Goal: Use online tool/utility: Utilize a website feature to perform a specific function

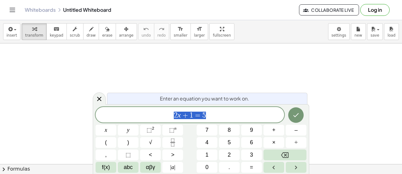
click at [297, 121] on button "Done" at bounding box center [295, 114] width 15 height 15
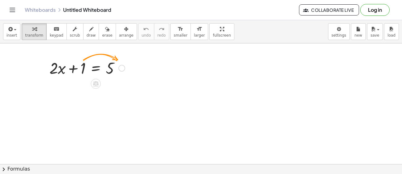
click at [80, 68] on div at bounding box center [87, 67] width 82 height 21
click at [102, 67] on div at bounding box center [87, 67] width 82 height 21
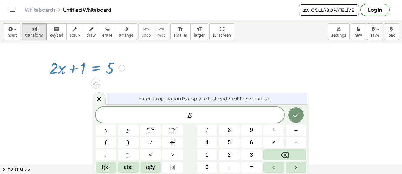
click at [127, 65] on div at bounding box center [87, 67] width 82 height 21
click at [26, 31] on div "button" at bounding box center [34, 28] width 18 height 7
click at [102, 31] on div "button" at bounding box center [107, 28] width 10 height 7
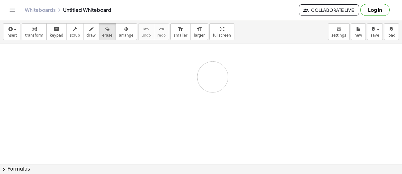
drag, startPoint x: 51, startPoint y: 67, endPoint x: 56, endPoint y: 59, distance: 9.6
drag, startPoint x: 48, startPoint y: 69, endPoint x: 183, endPoint y: 96, distance: 136.9
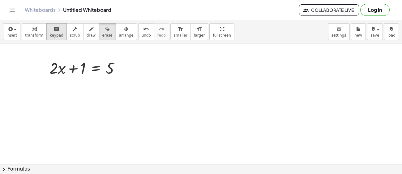
click at [46, 33] on button "keyboard keypad" at bounding box center [56, 31] width 20 height 17
click at [38, 33] on span "transform" at bounding box center [34, 35] width 18 height 4
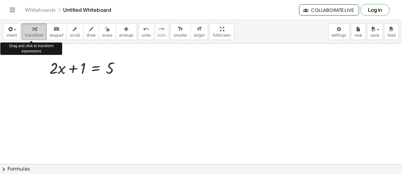
click at [38, 33] on span "transform" at bounding box center [34, 35] width 18 height 4
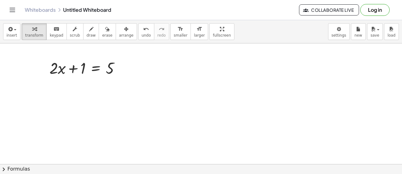
drag, startPoint x: 32, startPoint y: 31, endPoint x: 91, endPoint y: 102, distance: 92.6
click at [91, 102] on div "insert select one: Math Expression Function Text Youtube Video Graphing Geometr…" at bounding box center [201, 97] width 402 height 154
click at [96, 83] on icon at bounding box center [96, 83] width 6 height 6
click at [119, 69] on div at bounding box center [122, 68] width 7 height 7
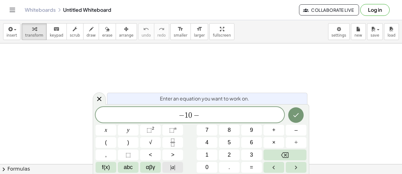
click at [171, 169] on span "|" at bounding box center [171, 167] width 1 height 6
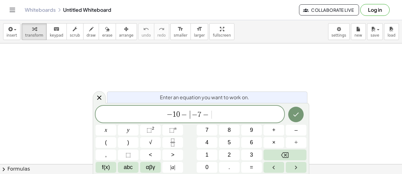
click at [109, 142] on button "(" at bounding box center [106, 142] width 21 height 11
click at [132, 142] on button ")" at bounding box center [128, 142] width 21 height 11
click at [174, 170] on span "|" at bounding box center [174, 167] width 1 height 6
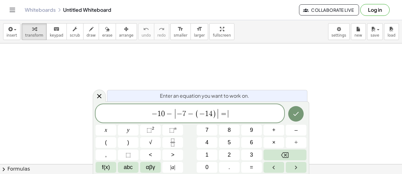
click at [292, 155] on button "Backspace" at bounding box center [285, 154] width 43 height 11
click at [272, 128] on span "+" at bounding box center [273, 130] width 3 height 8
click at [110, 144] on button "(" at bounding box center [106, 142] width 21 height 11
click at [299, 132] on button "–" at bounding box center [296, 129] width 21 height 11
click at [229, 130] on span "8" at bounding box center [229, 130] width 3 height 8
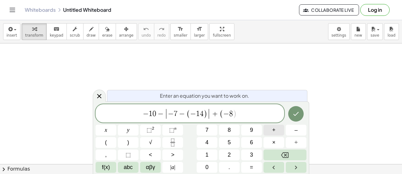
click at [277, 128] on button "+" at bounding box center [274, 129] width 21 height 11
click at [124, 144] on button ")" at bounding box center [128, 142] width 21 height 11
click at [274, 130] on span "+" at bounding box center [273, 130] width 3 height 8
click at [254, 154] on button "3" at bounding box center [251, 154] width 21 height 11
click at [301, 113] on button "Done" at bounding box center [295, 113] width 15 height 15
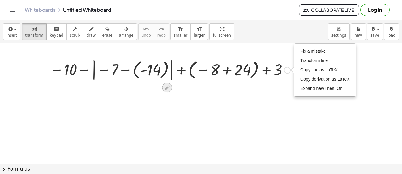
click at [169, 86] on icon at bounding box center [167, 87] width 5 height 5
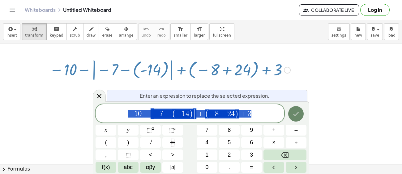
click at [289, 111] on button "Done" at bounding box center [295, 113] width 15 height 15
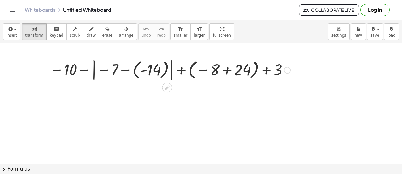
click at [231, 69] on div at bounding box center [169, 69] width 247 height 25
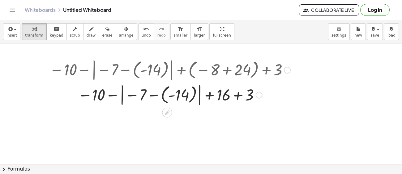
click at [152, 94] on div at bounding box center [169, 94] width 247 height 25
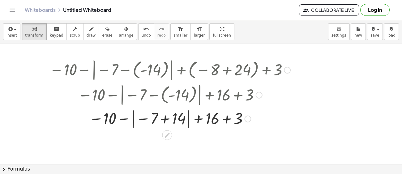
click at [159, 122] on div at bounding box center [169, 118] width 247 height 23
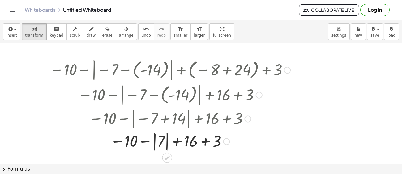
click at [136, 145] on div at bounding box center [169, 140] width 247 height 23
click at [155, 143] on div at bounding box center [169, 140] width 247 height 23
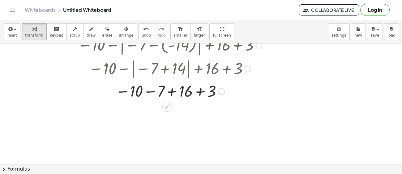
scroll to position [50, 0]
click at [148, 93] on div at bounding box center [169, 91] width 247 height 20
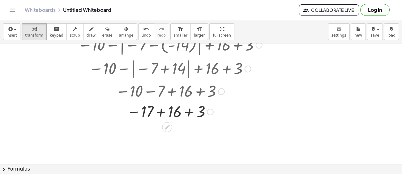
click at [162, 112] on div at bounding box center [169, 111] width 247 height 20
click at [170, 113] on div at bounding box center [169, 111] width 247 height 20
